Goal: Use online tool/utility: Utilize a website feature to perform a specific function

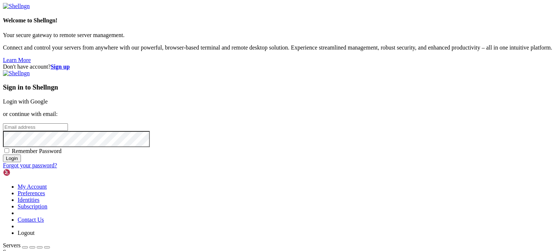
type input "root"
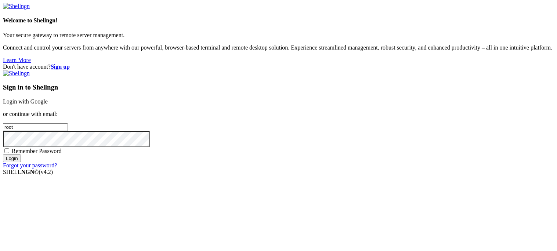
click at [48, 98] on link "Login with Google" at bounding box center [25, 101] width 45 height 6
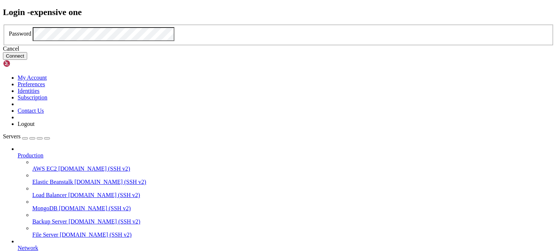
click button "Connect" at bounding box center [15, 56] width 24 height 8
